Goal: Task Accomplishment & Management: Manage account settings

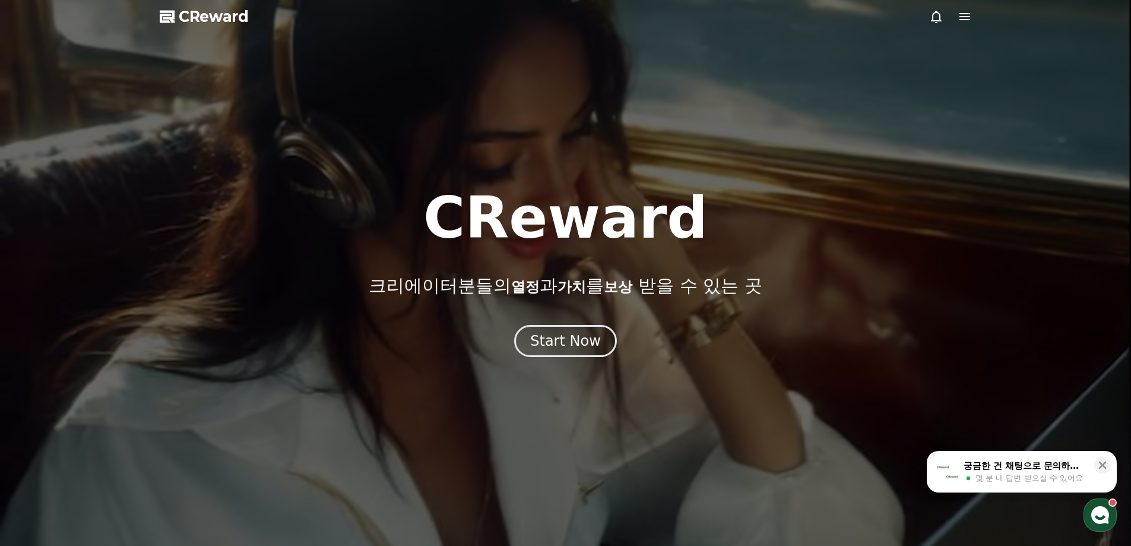
click at [963, 24] on div at bounding box center [565, 273] width 1131 height 546
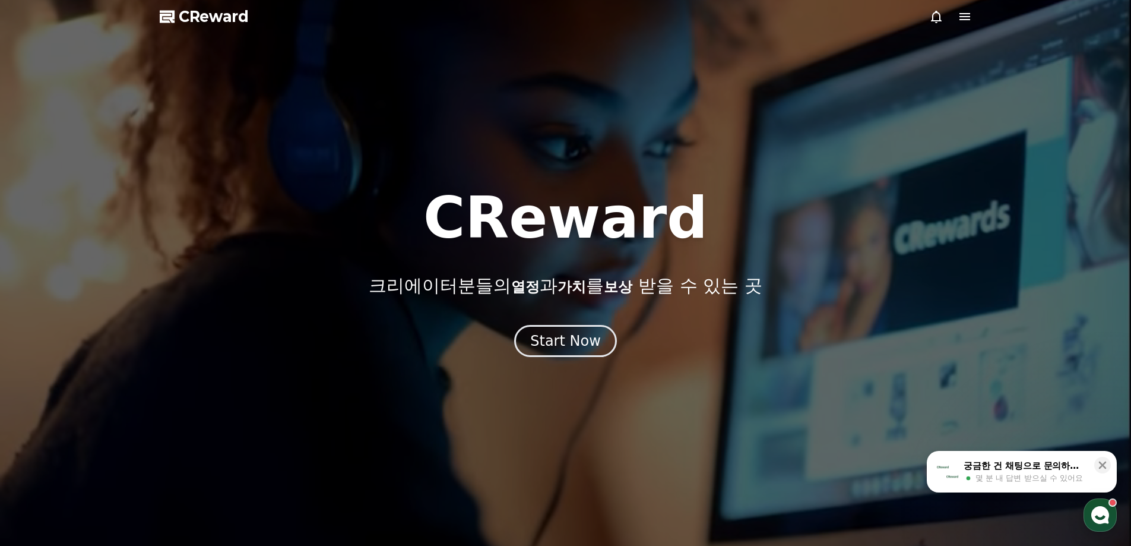
click at [963, 17] on icon at bounding box center [964, 16] width 11 height 7
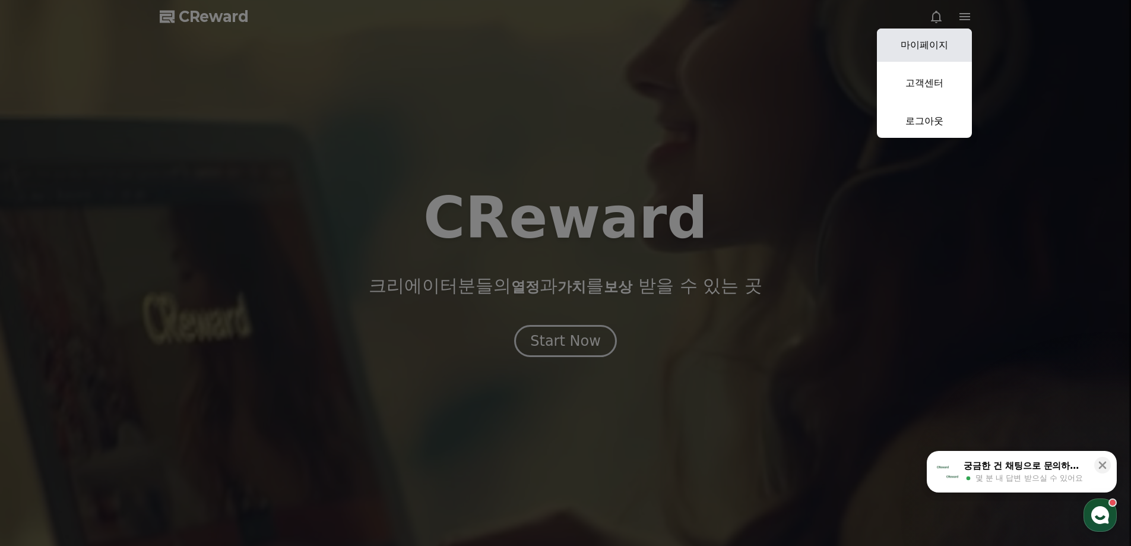
click at [944, 43] on link "마이페이지" at bounding box center [924, 44] width 95 height 33
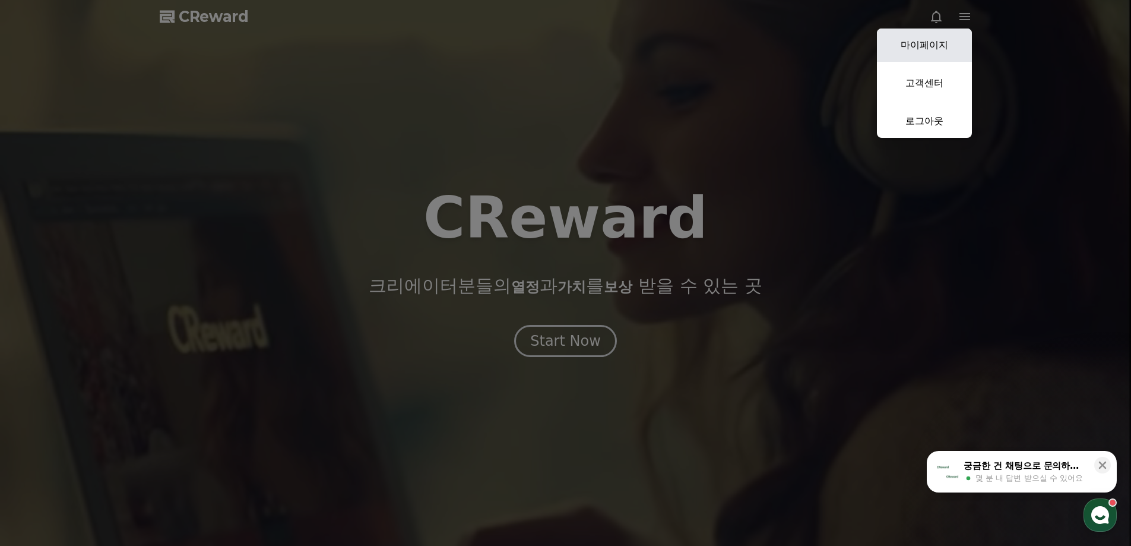
select select "**********"
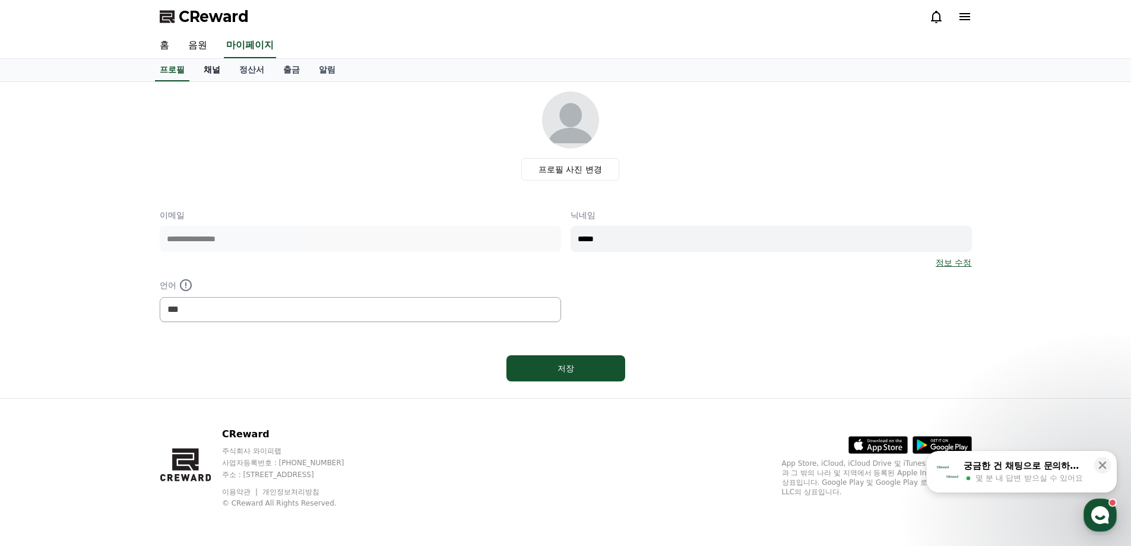
click at [215, 72] on link "채널" at bounding box center [212, 70] width 36 height 23
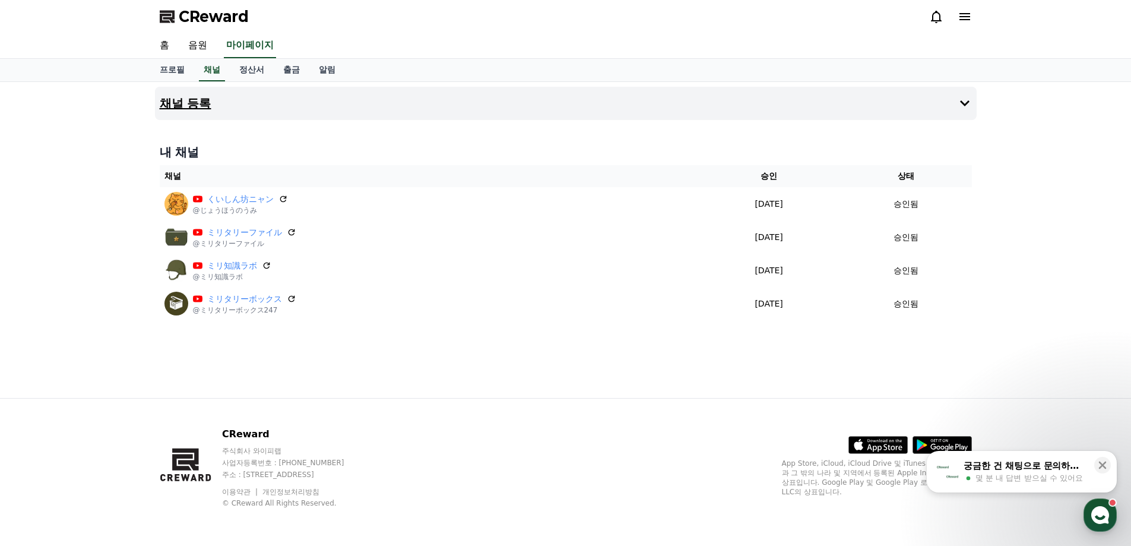
click at [198, 106] on h4 "채널 등록" at bounding box center [186, 103] width 52 height 13
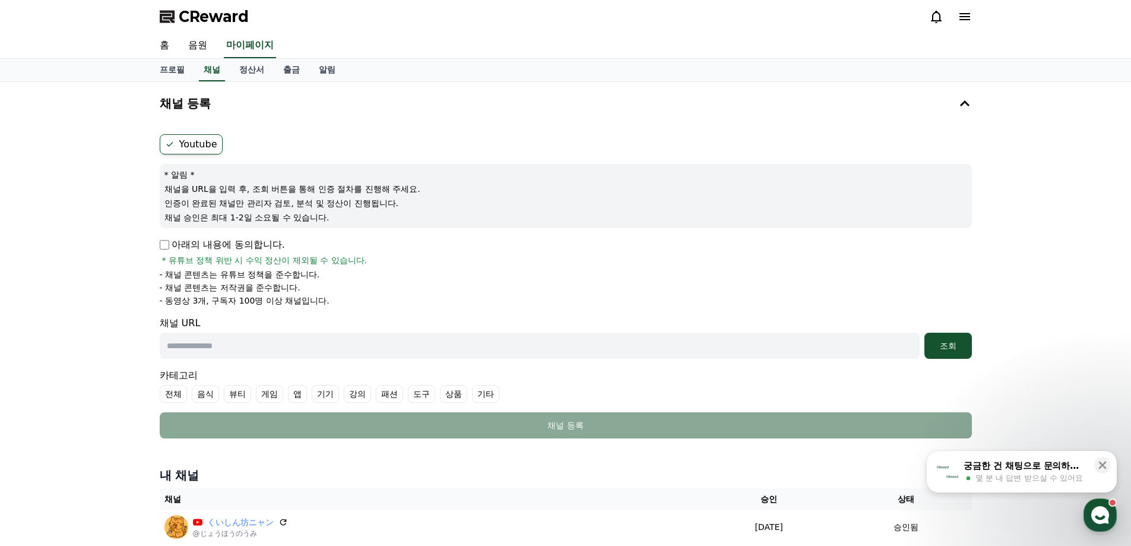
drag, startPoint x: 258, startPoint y: 345, endPoint x: 271, endPoint y: 342, distance: 13.4
click at [258, 345] on input "text" at bounding box center [540, 345] width 760 height 26
paste input "**********"
type input "**********"
click at [949, 356] on button "조회" at bounding box center [947, 345] width 47 height 26
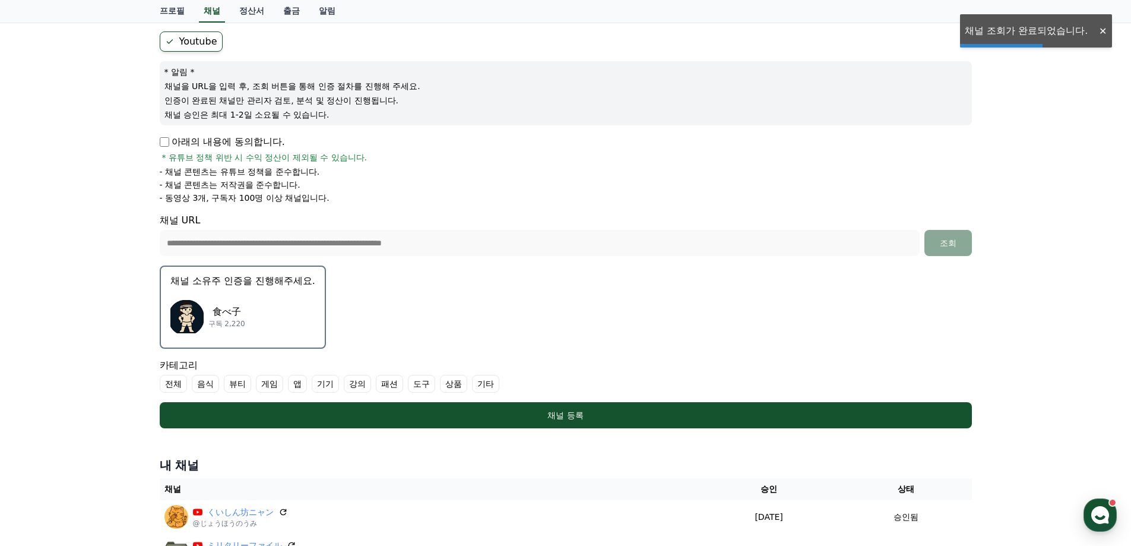
scroll to position [178, 0]
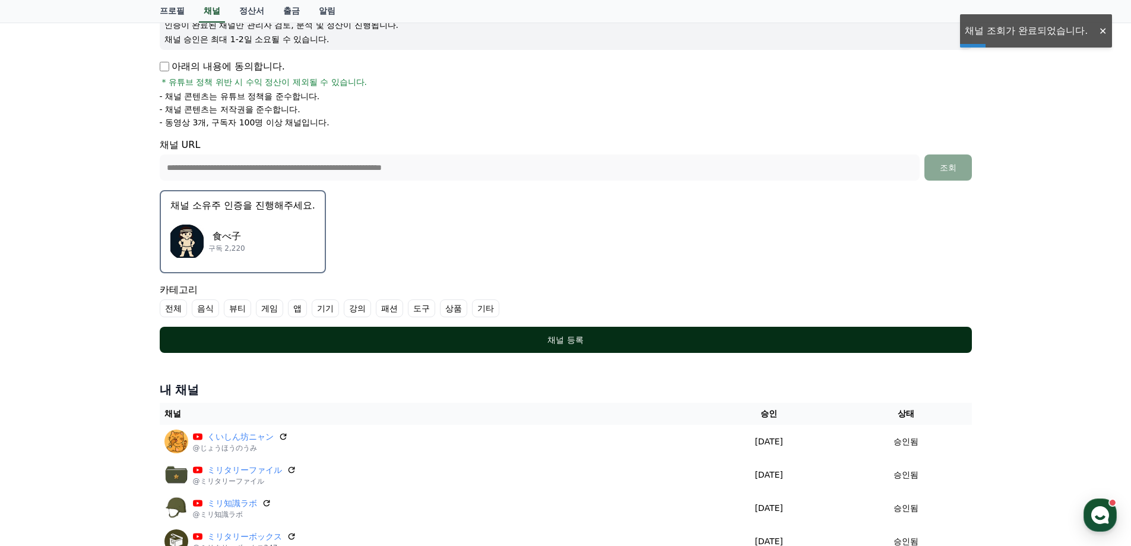
click at [496, 342] on div "채널 등록" at bounding box center [565, 340] width 765 height 12
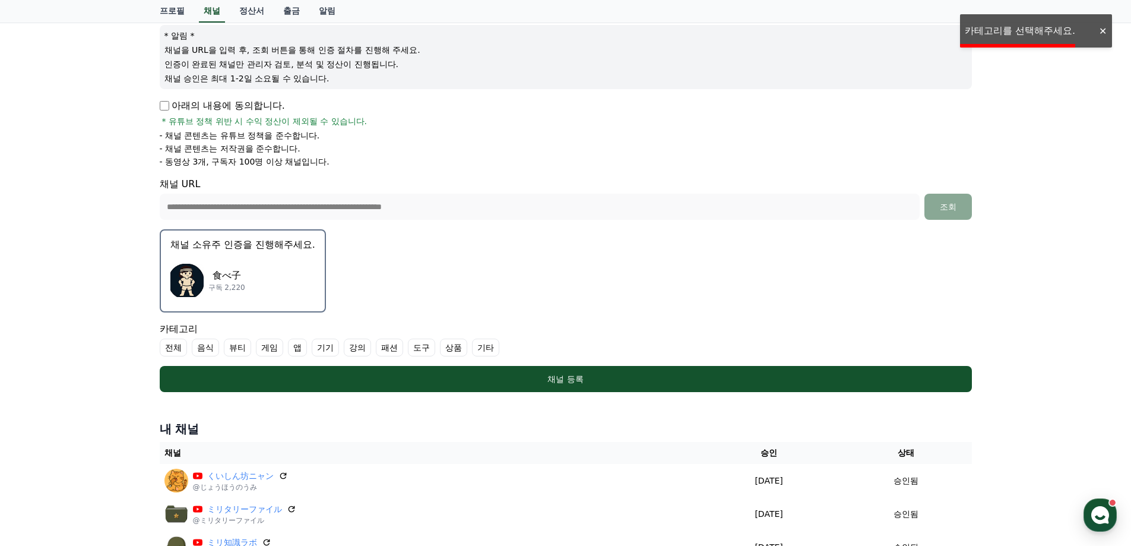
scroll to position [59, 0]
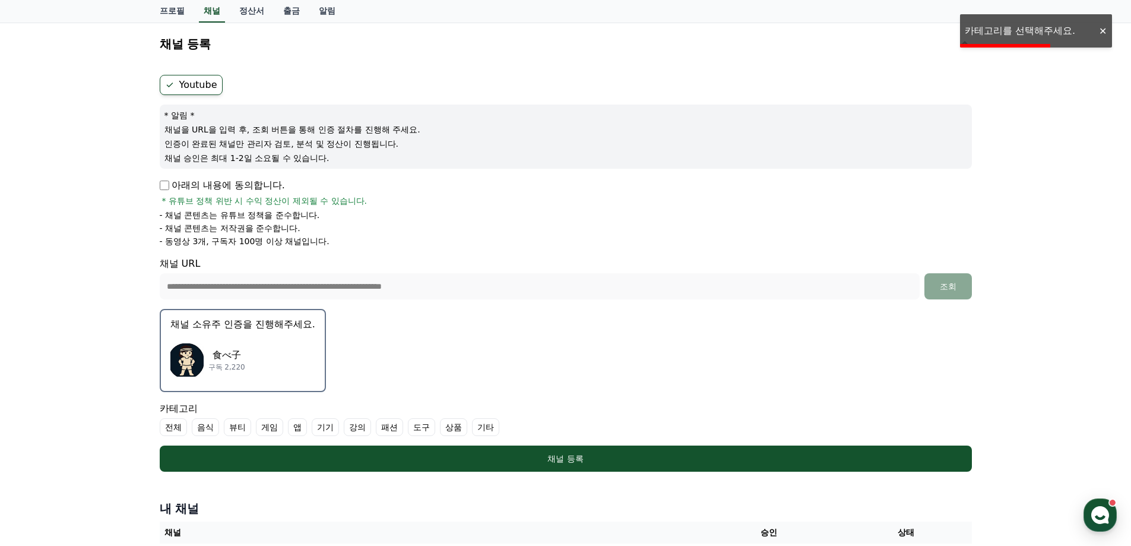
click at [173, 432] on label "전체" at bounding box center [173, 427] width 27 height 18
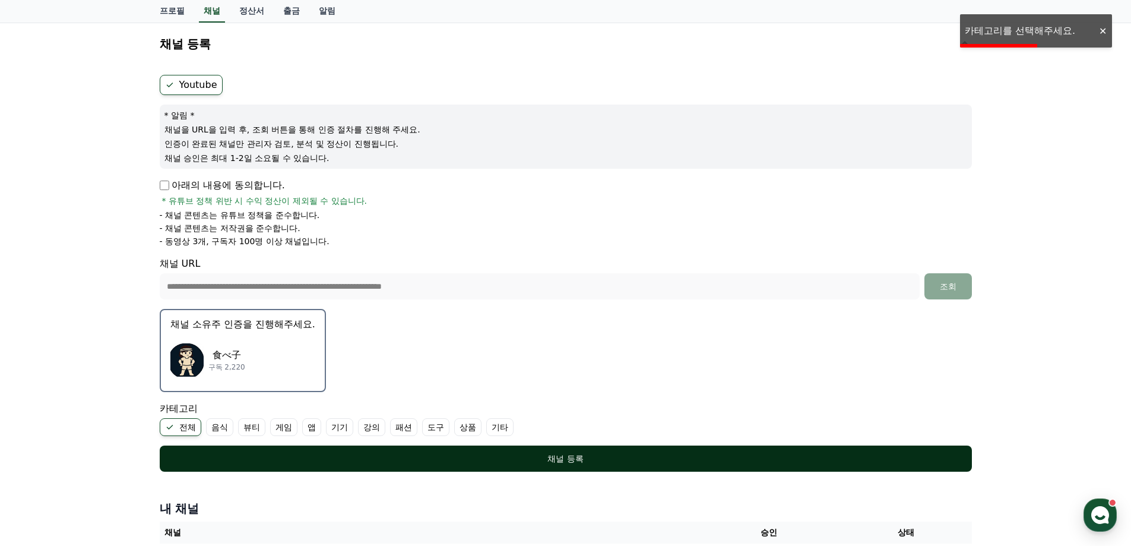
click at [248, 448] on button "채널 등록" at bounding box center [566, 458] width 812 height 26
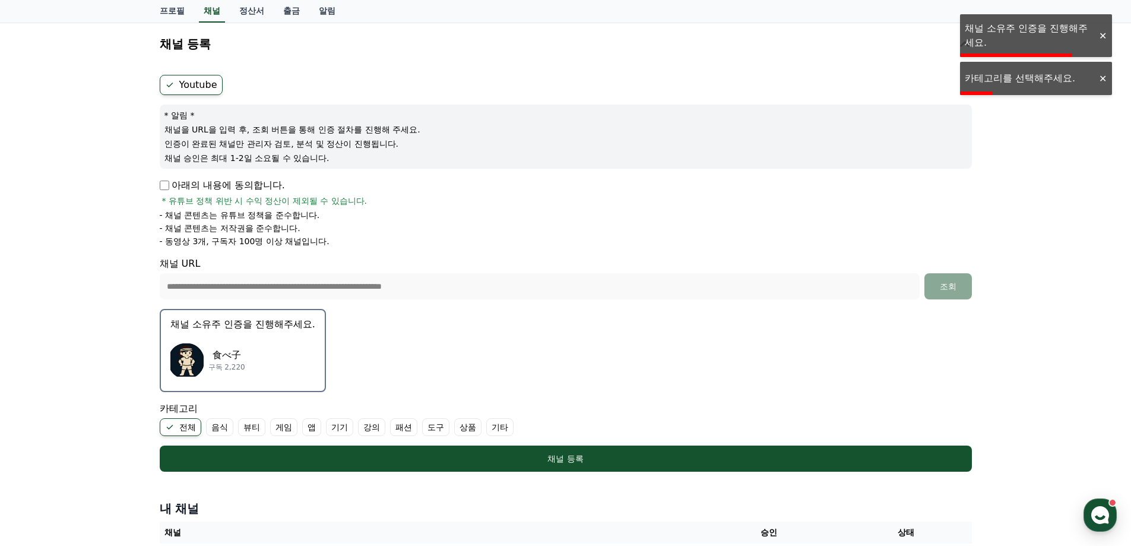
click at [505, 427] on label "기타" at bounding box center [499, 427] width 27 height 18
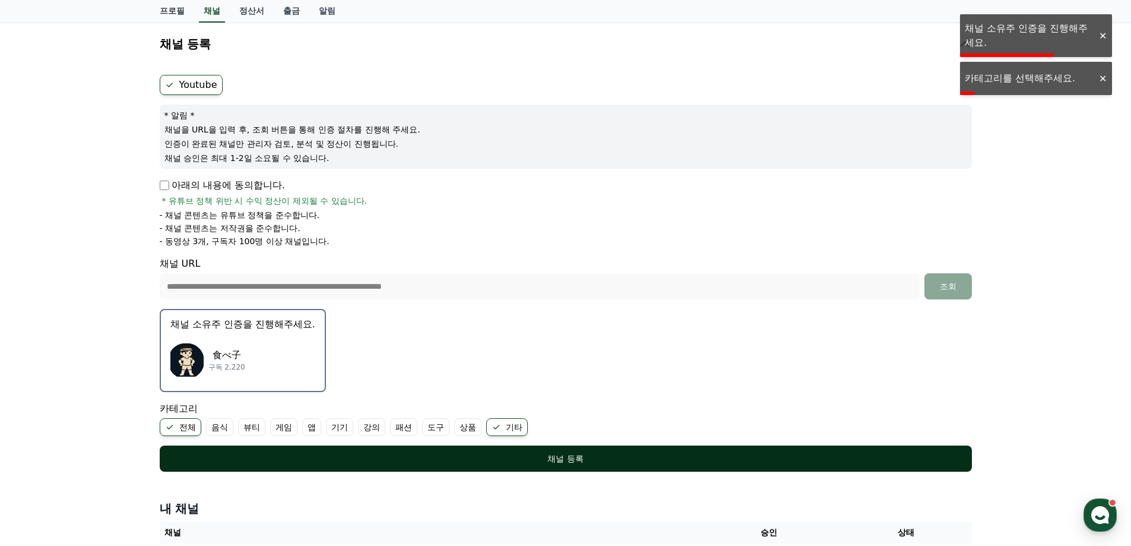
click at [505, 449] on button "채널 등록" at bounding box center [566, 458] width 812 height 26
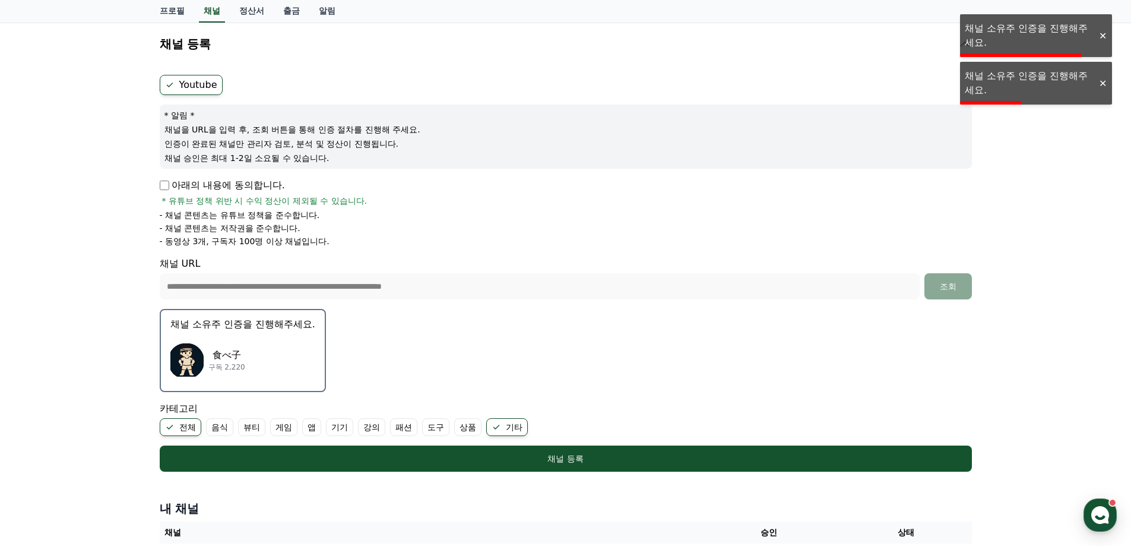
click at [179, 431] on label "전체" at bounding box center [181, 427] width 42 height 18
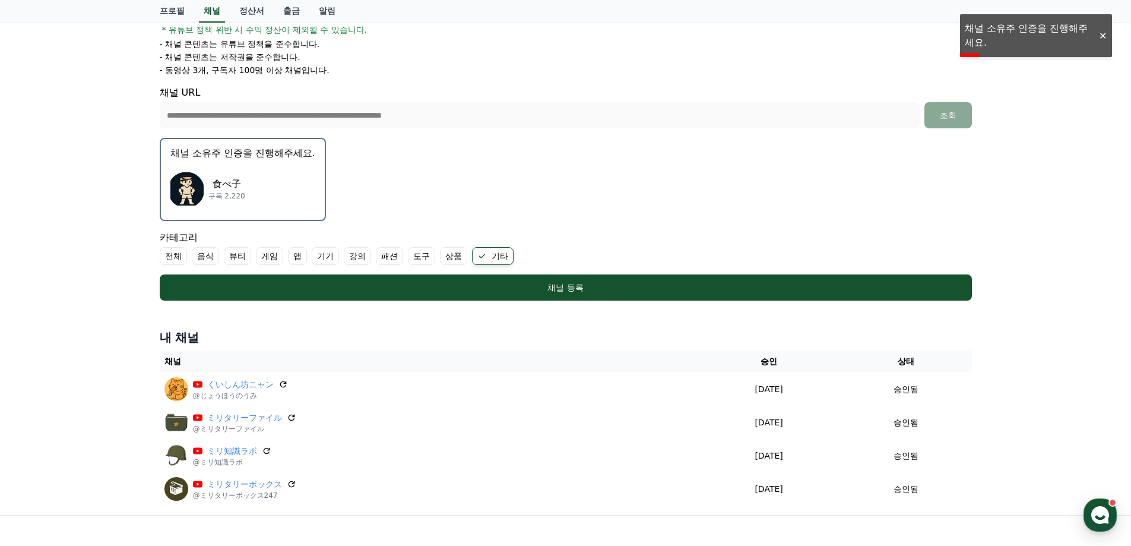
scroll to position [50, 0]
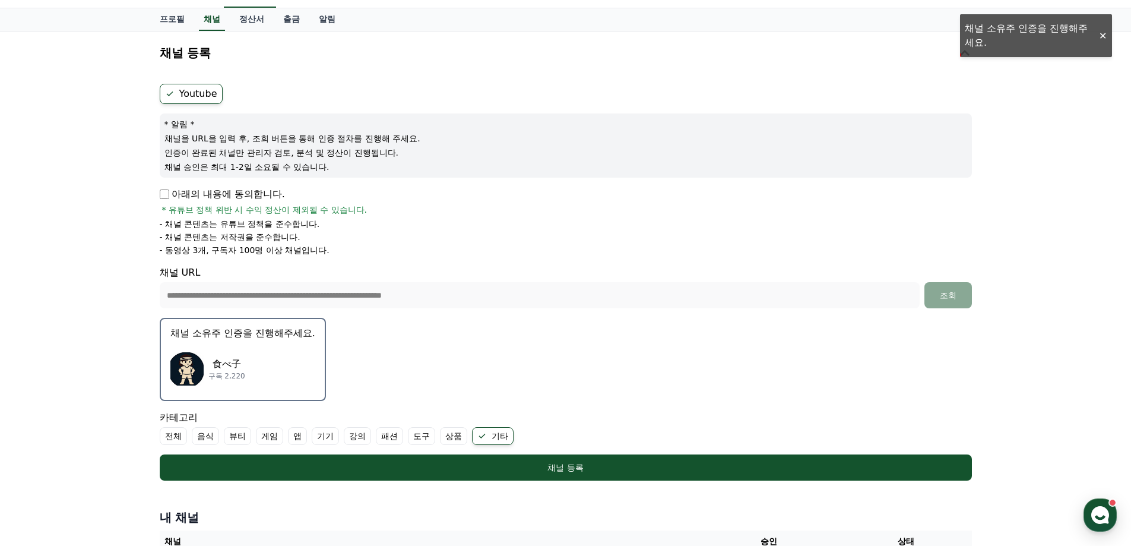
click at [261, 361] on div "食べ子 구독 2,220" at bounding box center [242, 368] width 145 height 47
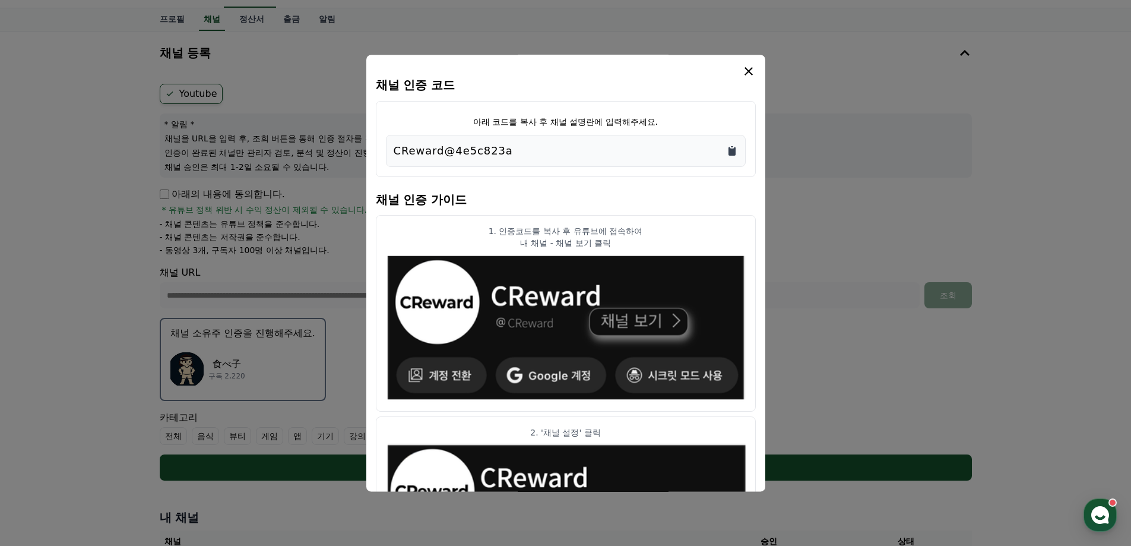
click at [726, 150] on icon "Copy to clipboard" at bounding box center [732, 151] width 12 height 12
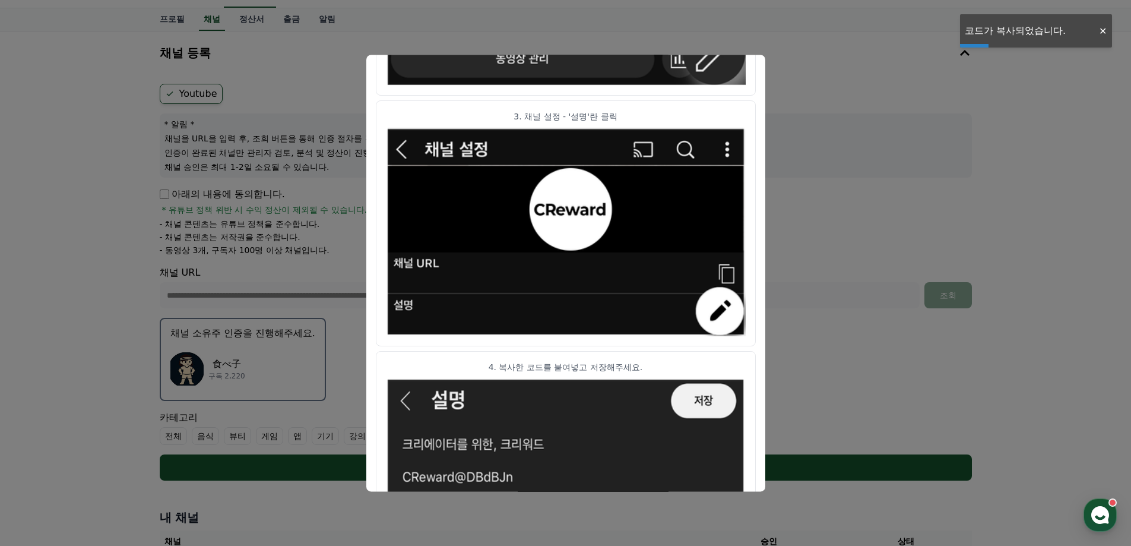
scroll to position [588, 0]
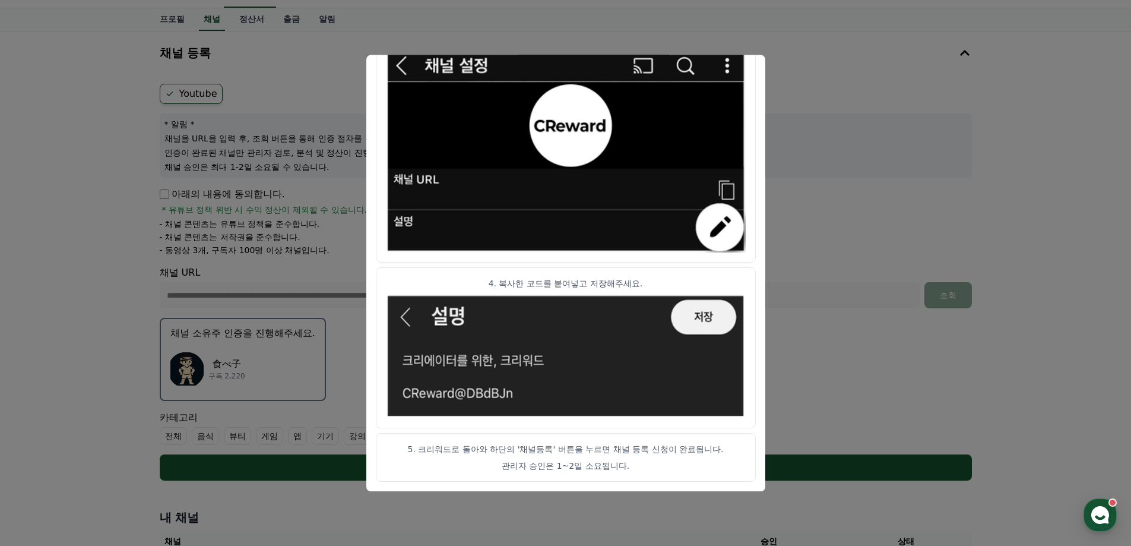
click at [852, 198] on button "close modal" at bounding box center [565, 273] width 1131 height 546
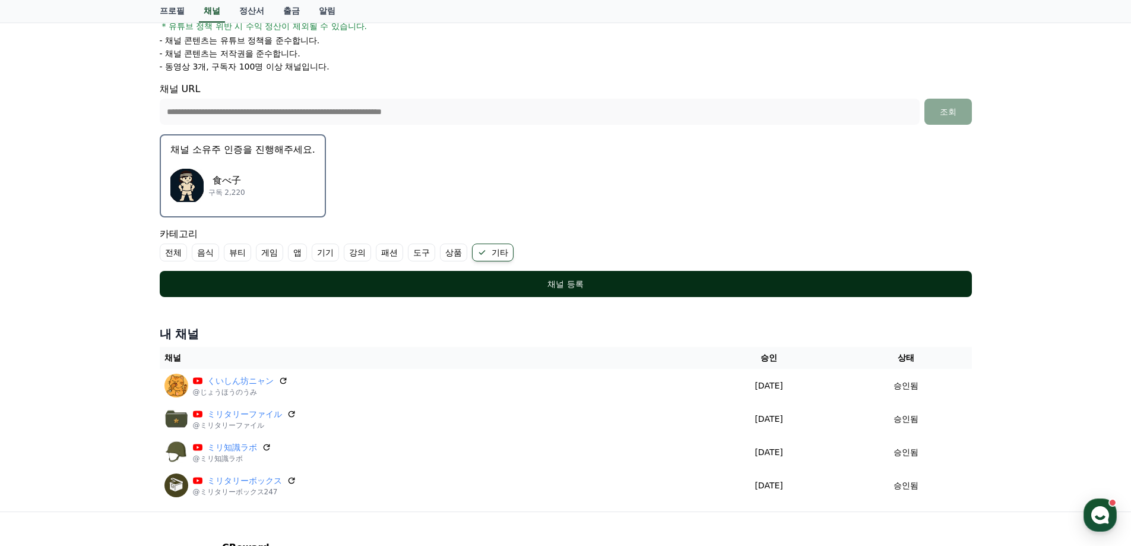
scroll to position [229, 0]
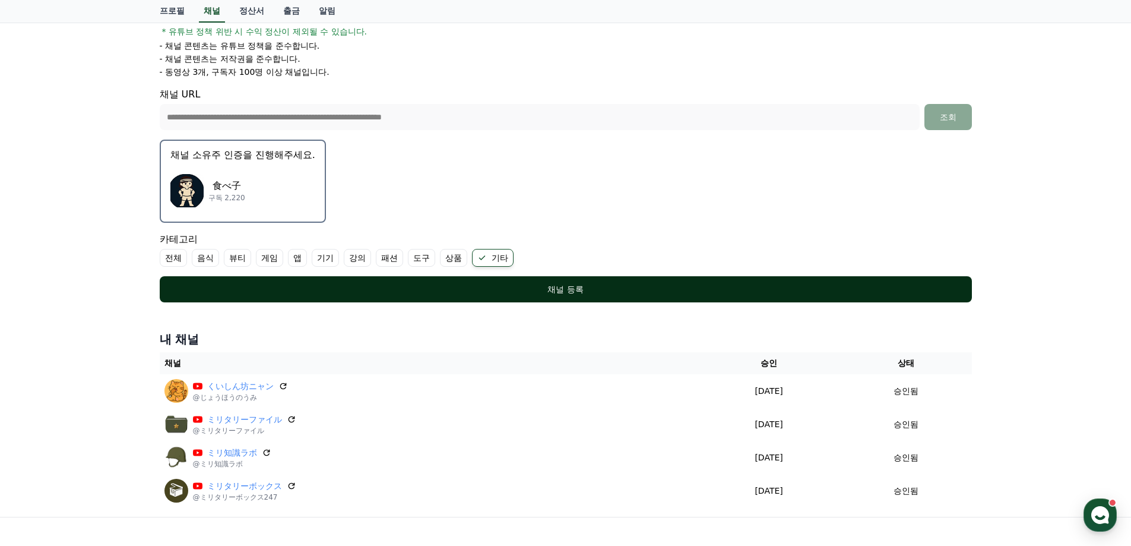
click at [441, 288] on div "채널 등록" at bounding box center [565, 289] width 765 height 12
